Goal: Download file/media

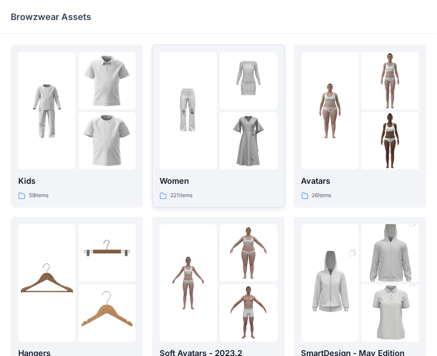
click at [189, 137] on img at bounding box center [188, 110] width 57 height 57
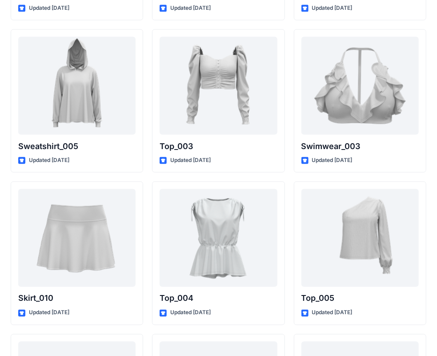
scroll to position [4433, 0]
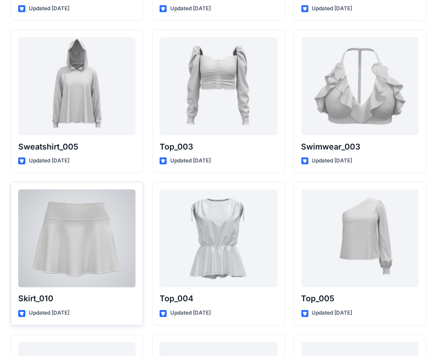
click at [35, 191] on div at bounding box center [76, 238] width 117 height 98
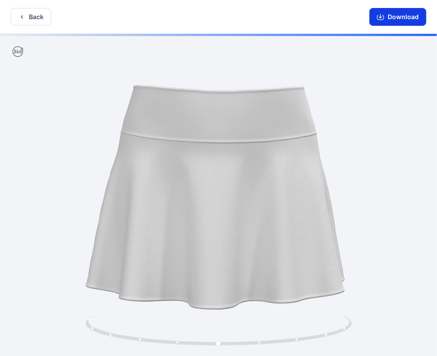
click at [419, 16] on button "Download" at bounding box center [398, 17] width 57 height 18
click at [395, 14] on button "Download" at bounding box center [398, 17] width 57 height 18
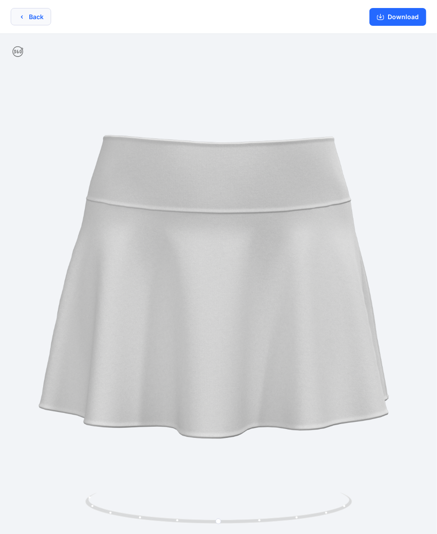
click at [34, 12] on button "Back" at bounding box center [31, 16] width 40 height 17
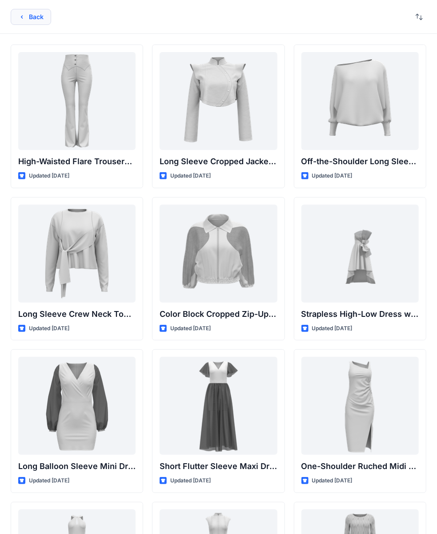
click at [24, 16] on icon "button" at bounding box center [21, 16] width 7 height 7
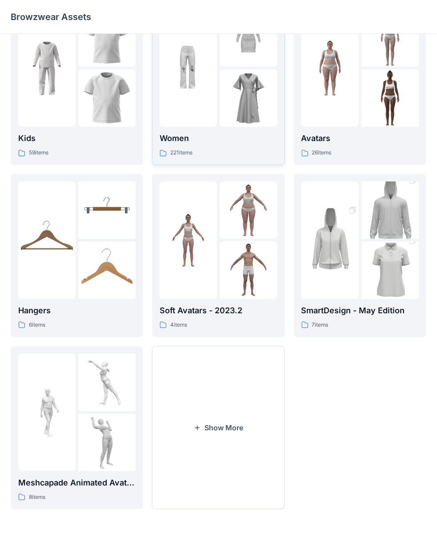
scroll to position [42, 0]
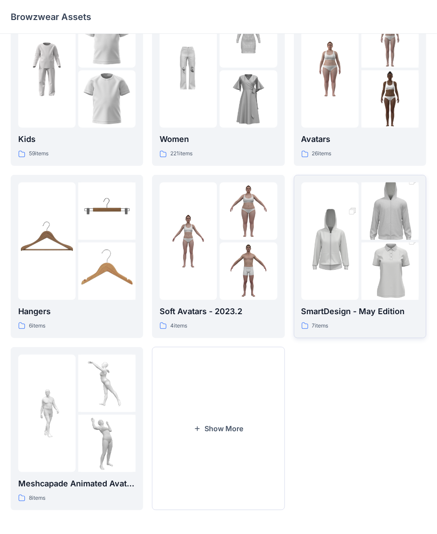
click at [381, 230] on img at bounding box center [390, 211] width 57 height 86
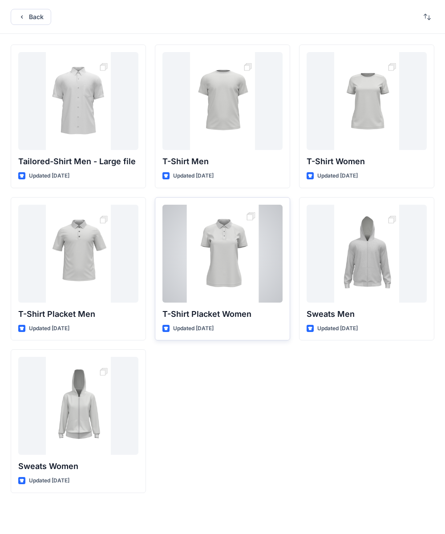
click at [257, 324] on div "Updated [DATE]" at bounding box center [222, 328] width 120 height 9
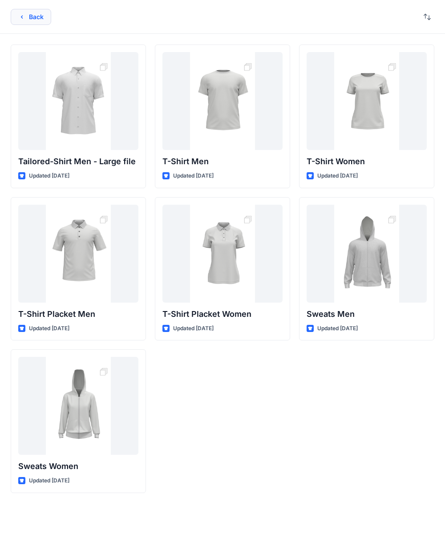
click at [38, 21] on button "Back" at bounding box center [31, 17] width 40 height 16
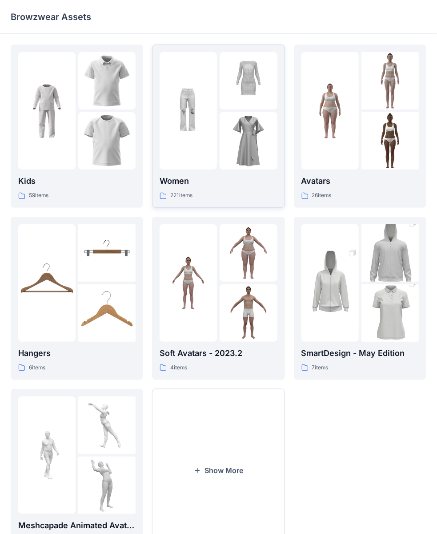
click at [230, 150] on img at bounding box center [248, 140] width 57 height 57
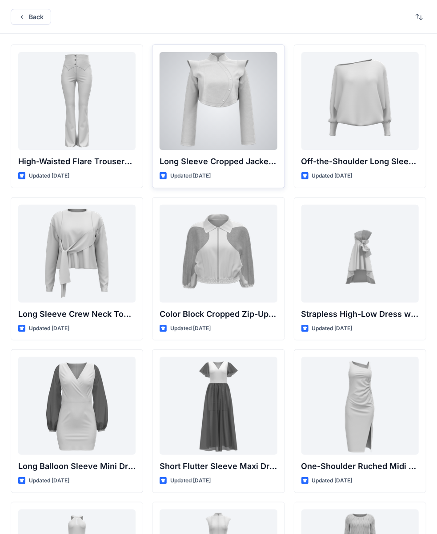
click at [246, 125] on div at bounding box center [218, 101] width 117 height 98
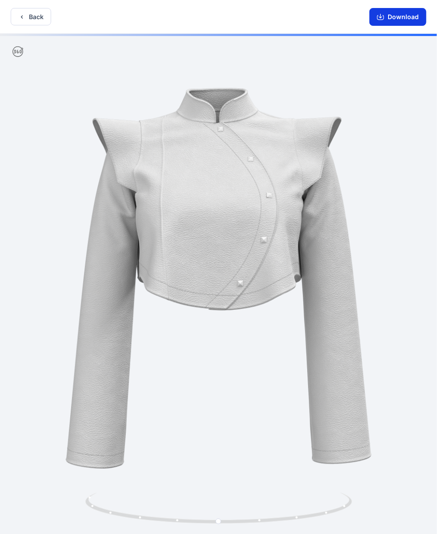
click at [401, 20] on button "Download" at bounding box center [398, 17] width 57 height 18
click at [392, 16] on button "Download" at bounding box center [398, 17] width 57 height 18
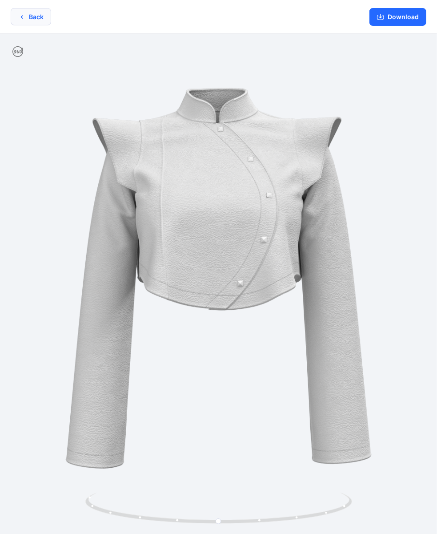
click at [20, 18] on icon "button" at bounding box center [21, 16] width 7 height 7
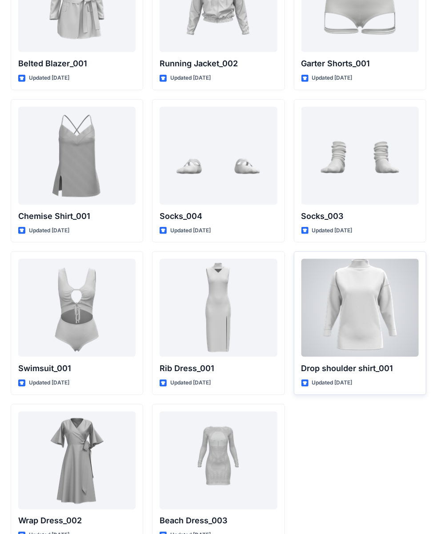
scroll to position [10766, 0]
